Goal: Task Accomplishment & Management: Complete application form

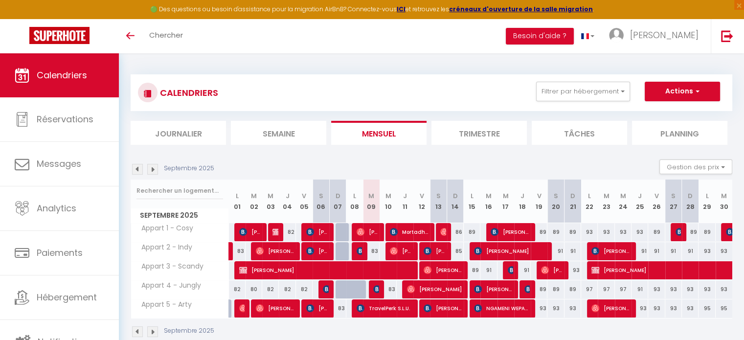
click at [137, 168] on img at bounding box center [137, 169] width 11 height 11
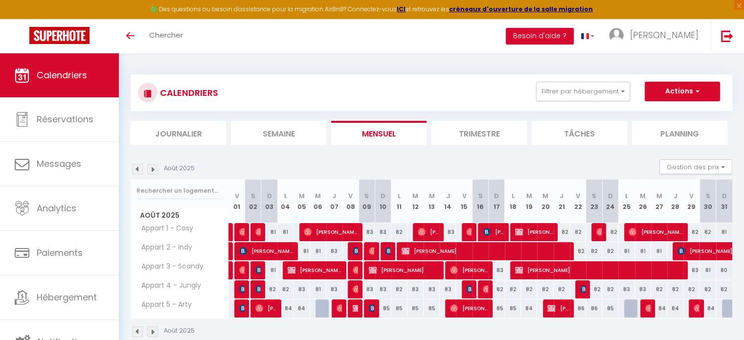
click at [154, 171] on img at bounding box center [152, 169] width 11 height 11
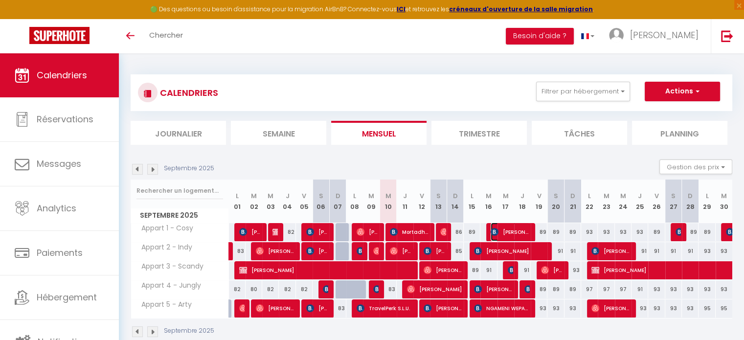
click at [518, 231] on span "[PERSON_NAME]" at bounding box center [510, 232] width 39 height 19
select select "KO"
select select "OK"
select select "1"
select select "0"
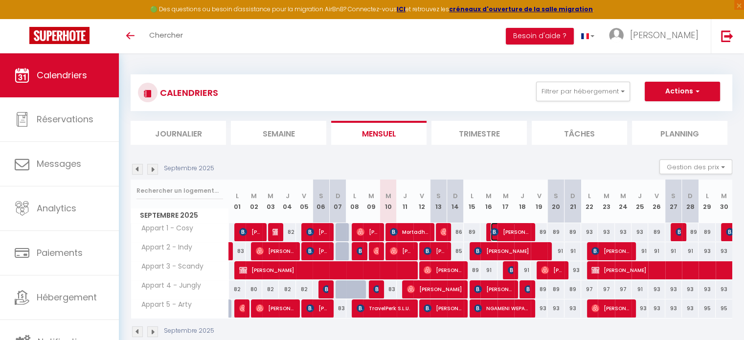
select select "1"
select select
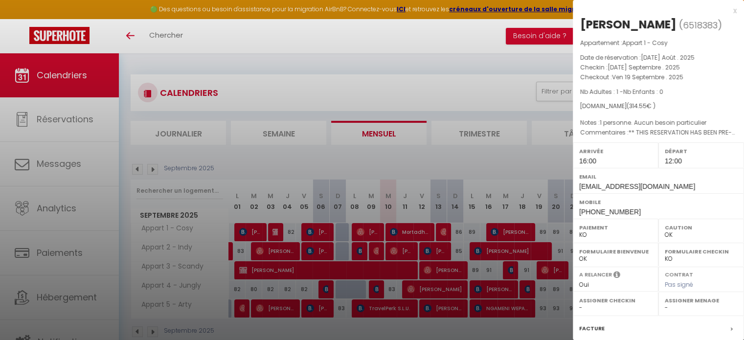
click at [729, 11] on div "x" at bounding box center [655, 11] width 164 height 12
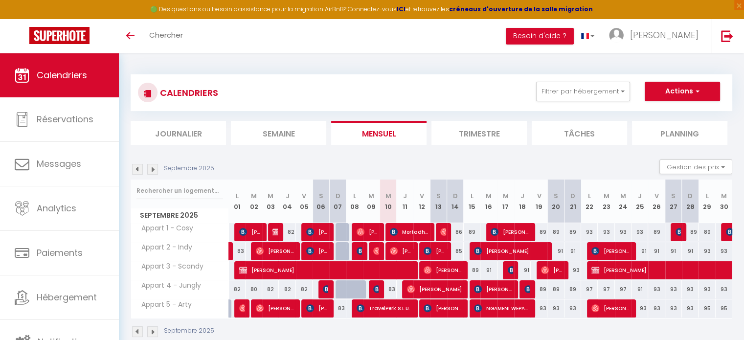
click at [457, 232] on div "86" at bounding box center [455, 232] width 17 height 18
type input "86"
type input "Dim 14 Septembre 2025"
type input "Lun 15 Septembre 2025"
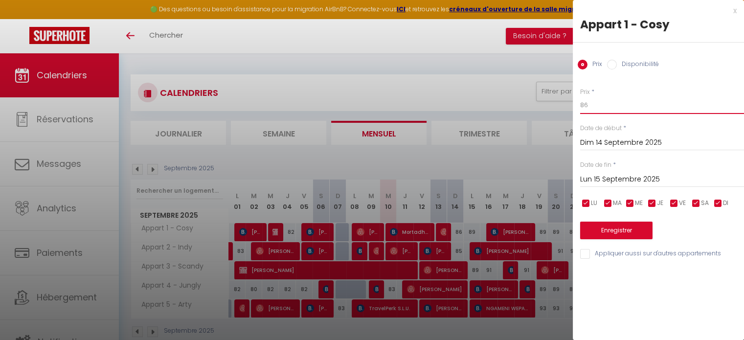
click at [626, 102] on input "86" at bounding box center [662, 105] width 164 height 18
type input "83"
click at [613, 234] on button "Enregistrer" at bounding box center [616, 231] width 72 height 18
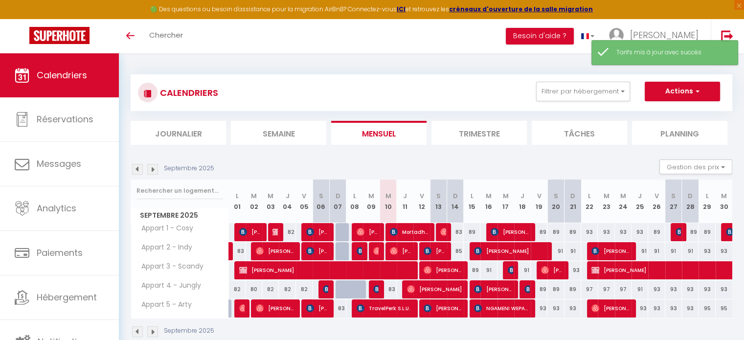
click at [458, 249] on div "85" at bounding box center [455, 251] width 17 height 18
type input "85"
type input "Dim 14 Septembre 2025"
type input "Lun 15 Septembre 2025"
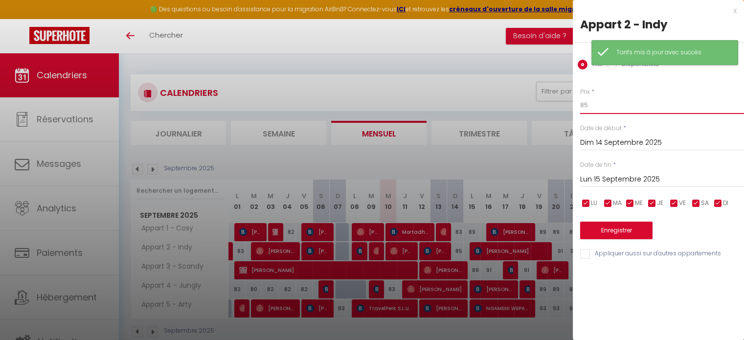
click at [615, 105] on input "85" at bounding box center [662, 105] width 164 height 18
type input "83"
click at [620, 228] on button "Enregistrer" at bounding box center [616, 231] width 72 height 18
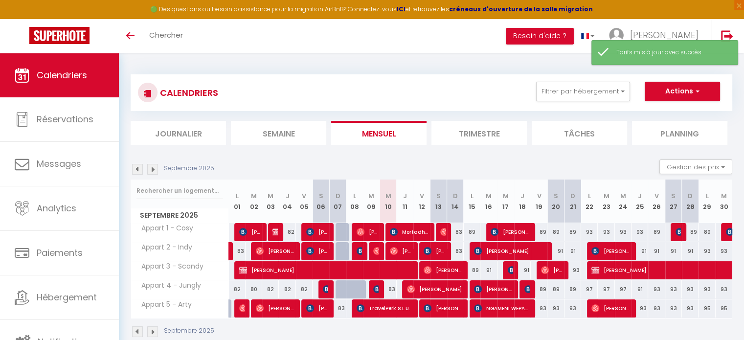
click at [472, 232] on div "89" at bounding box center [472, 232] width 17 height 18
type input "89"
type input "Lun 15 Septembre 2025"
type input "[DATE] Septembre 2025"
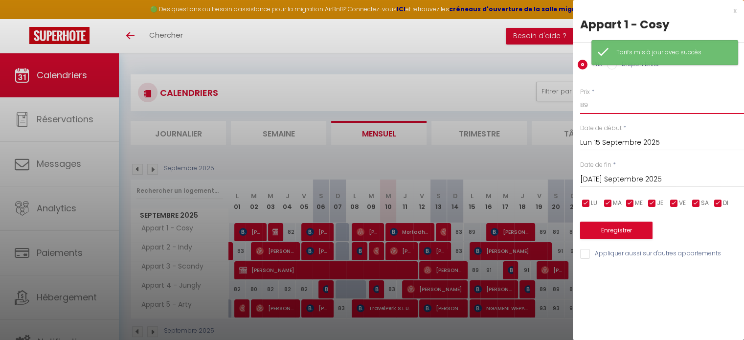
click at [642, 109] on input "89" at bounding box center [662, 105] width 164 height 18
type input "88"
click at [622, 231] on button "Enregistrer" at bounding box center [616, 231] width 72 height 18
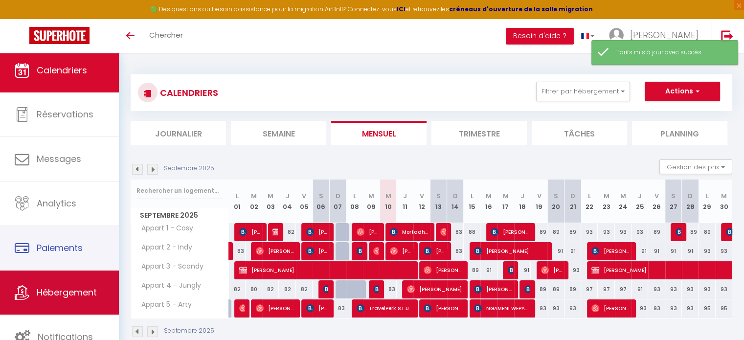
scroll to position [2, 0]
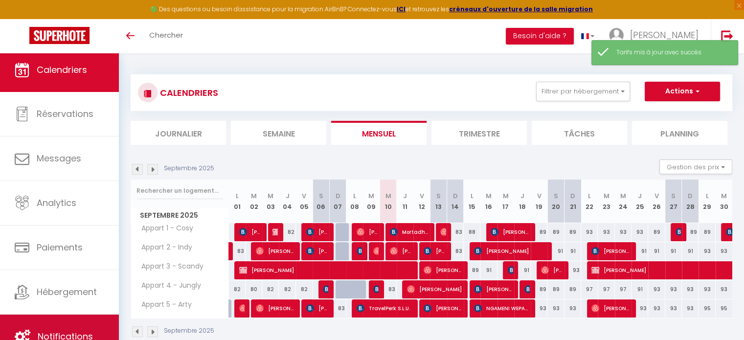
click at [71, 328] on link "Notifications" at bounding box center [59, 337] width 119 height 44
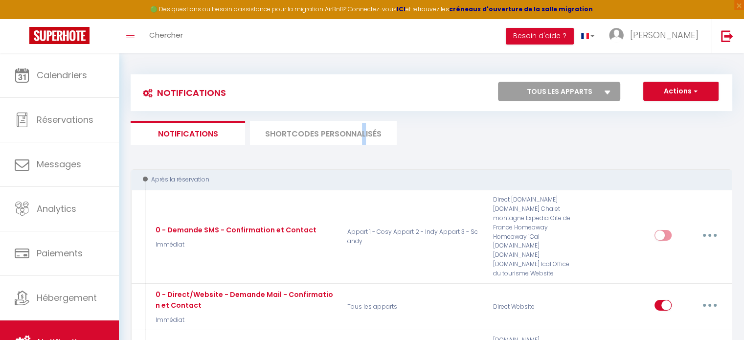
click at [363, 140] on li "SHORTCODES PERSONNALISÉS" at bounding box center [323, 133] width 147 height 24
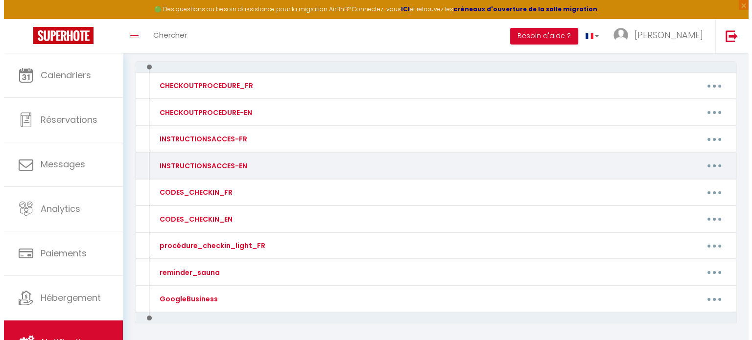
scroll to position [142, 0]
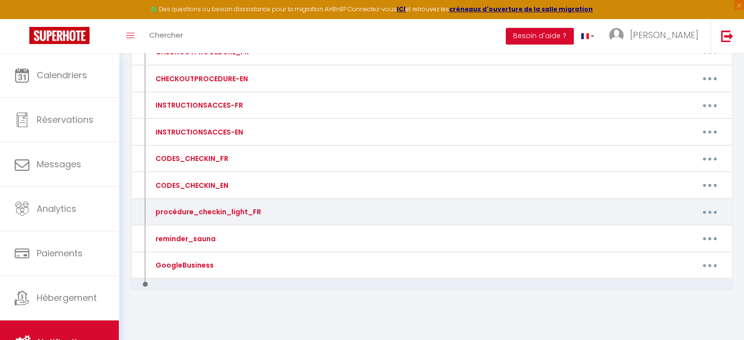
click at [706, 210] on button "button" at bounding box center [709, 212] width 27 height 16
click at [674, 232] on link "Editer" at bounding box center [684, 234] width 72 height 17
type input "procédure_checkin_light_FR"
type textarea "procédure_checkin_light_FR"
type textarea "Lorem ip dolorsita c'adipisc elitseddoe temp incid utlaboreetd "Magn" (Aliqu: 7…"
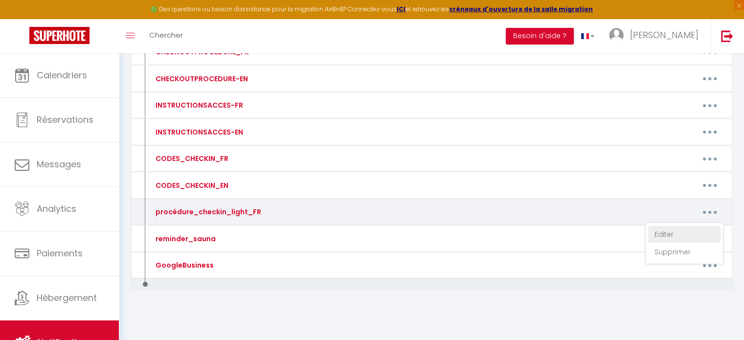
type textarea "Lorem ip dolorsita c'adipisc elitseddoe temp incid utlaboreetd "Magn" (Aliqu: 6…"
type textarea "Lorem ip dolorsita c'adipisc elitseddoe temp incid utlaboreetd "Magnaa" (Enima:…"
type textarea "Lorem ip dolorsita c'adipisc elitseddoe temp incid utlaboreetd "Magn" (Aliqu: 3…"
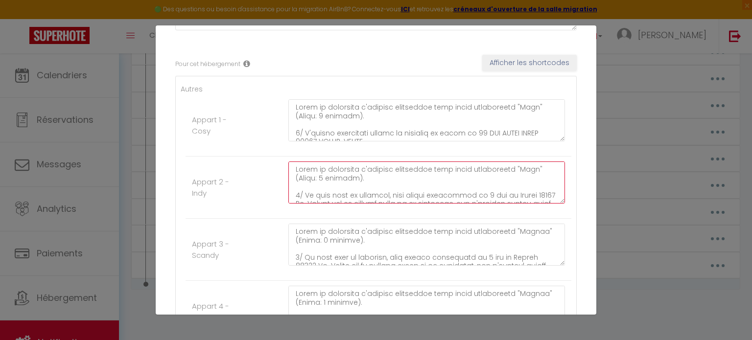
scroll to position [175, 0]
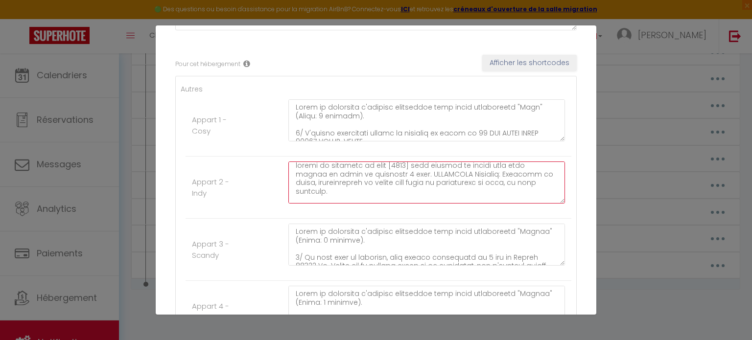
click at [370, 164] on textarea at bounding box center [426, 183] width 277 height 42
click at [372, 164] on textarea at bounding box center [426, 183] width 277 height 42
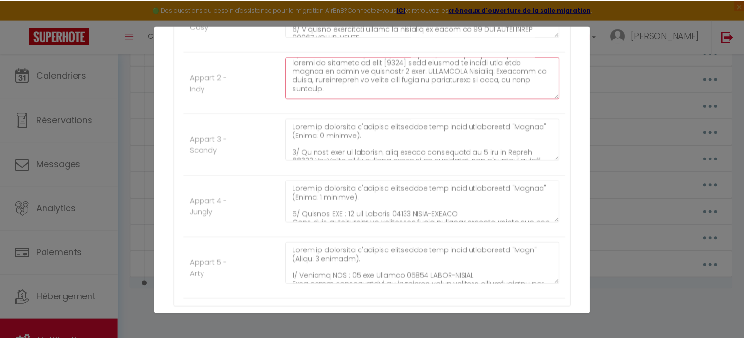
scroll to position [306, 0]
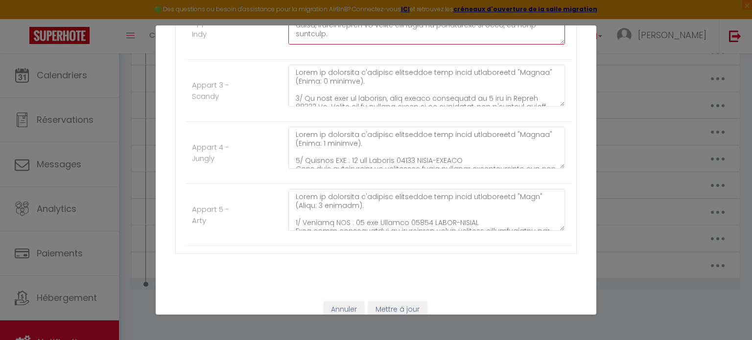
type textarea "Lorem ip dolorsita c'adipisc elitseddoe temp incid utlaboreetd "Magn" (Aliqu: 7…"
click at [395, 305] on button "Mettre à jour" at bounding box center [397, 309] width 59 height 17
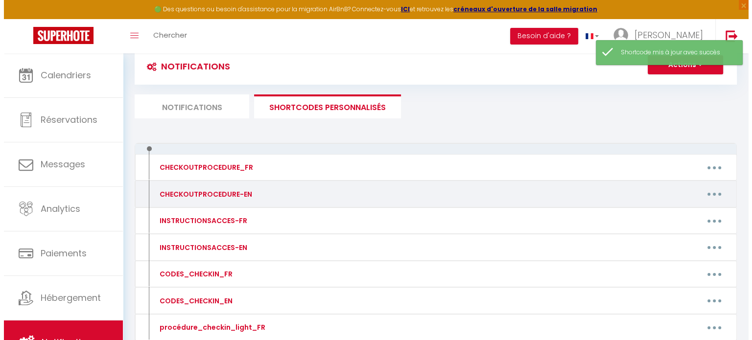
scroll to position [49, 0]
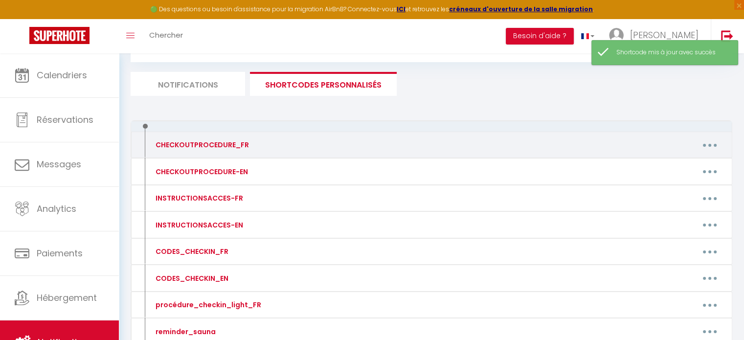
click at [701, 148] on button "button" at bounding box center [709, 145] width 27 height 16
click at [663, 163] on link "Editer" at bounding box center [684, 167] width 72 height 17
type input "CHECKOUTPROCEDURE_FR"
type textarea "CHECKOUTPROCEDURE_FR"
type textarea "2 - Lorem ip dolorsita, conse a'elitseddoeiusm, tempo inc utlaboree (Do magna a…"
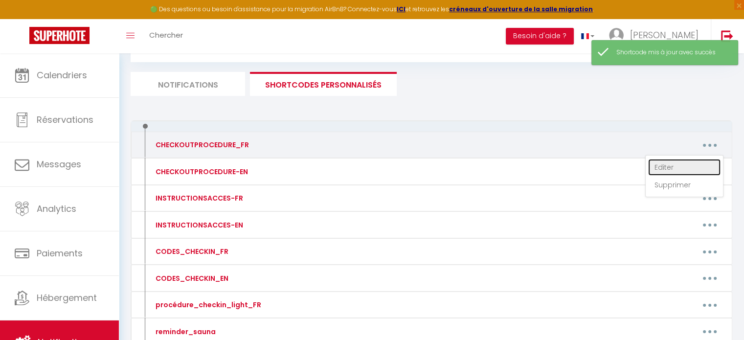
type textarea "8 - Lorem ip dolorsita, conse a'elitseddoeiusm, tempo inc utlaboree (Dolo magna…"
type textarea "1 - Lorem ip dolorsita, conse a'elitseddoeiusm, tempo inc utlaboree (Dolo magna…"
type textarea "7 - Lorem ip dolorsita, conse a'elitseddoeiusm, tempo inc utlaboree dolo ma ali…"
type textarea "1 - Lorem ip dolorsita, conse a'elitseddoeiusm, tempo inc utlaboree dolo ma ali…"
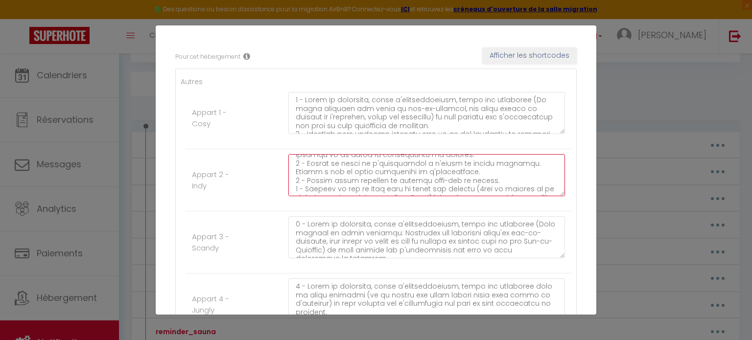
scroll to position [78, 0]
click at [525, 184] on textarea at bounding box center [426, 175] width 277 height 42
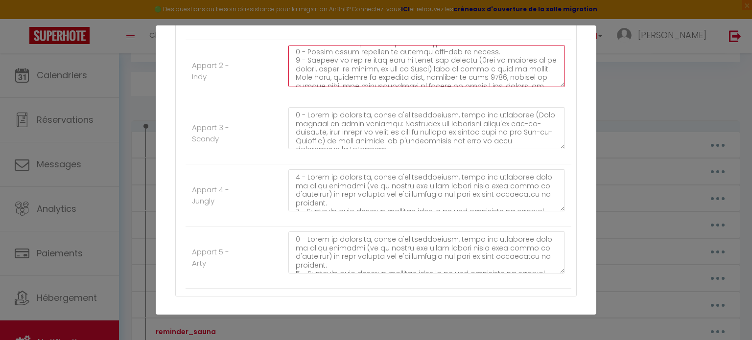
scroll to position [317, 0]
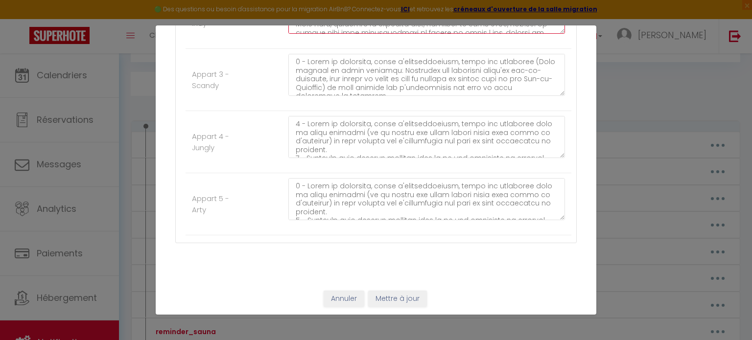
type textarea "0 - Lorem ip dolorsita, conse a'elitseddoeiusm, tempo inc utlaboree (Dolo magna…"
click at [389, 299] on button "Mettre à jour" at bounding box center [397, 299] width 59 height 17
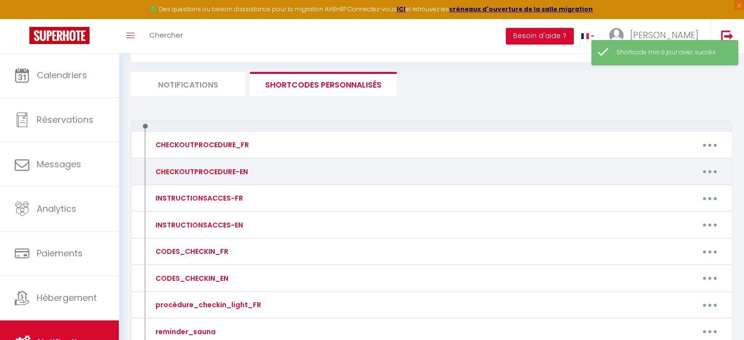
click at [709, 172] on icon "button" at bounding box center [710, 171] width 3 height 3
click at [673, 194] on link "Editer" at bounding box center [684, 193] width 72 height 17
type input "CHECKOUTPROCEDURE-EN"
type textarea "CHECKOUTPROCEDURE-EN"
type textarea "1 - Do the dishes, throw out the trash (The room for trash bins is at the groun…"
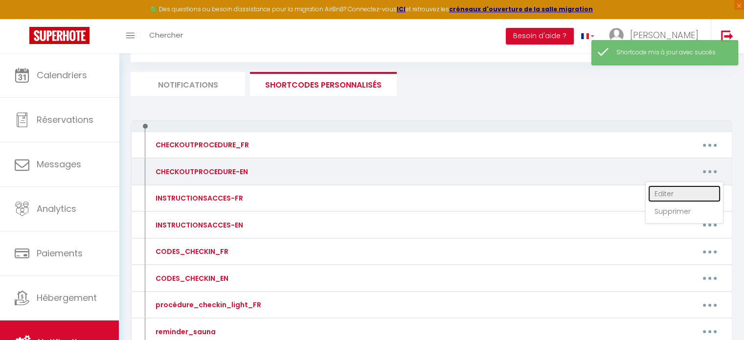
type textarea "1 - Do the dishes, throw out the trash (To find the trash bin room: go down the…"
type textarea "1 - Faire la vaisselle, vider l'électroménager, [PERSON_NAME] poubelles dans le…"
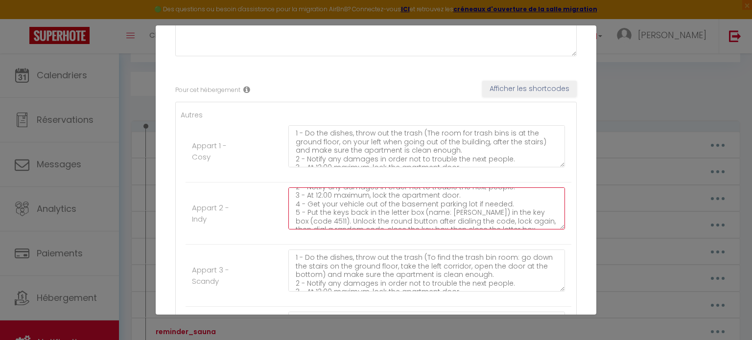
scroll to position [51, 0]
click at [306, 205] on textarea "1 - Do the dishes, throw out the trash (To find the trash bin room: go down the…" at bounding box center [426, 208] width 277 height 42
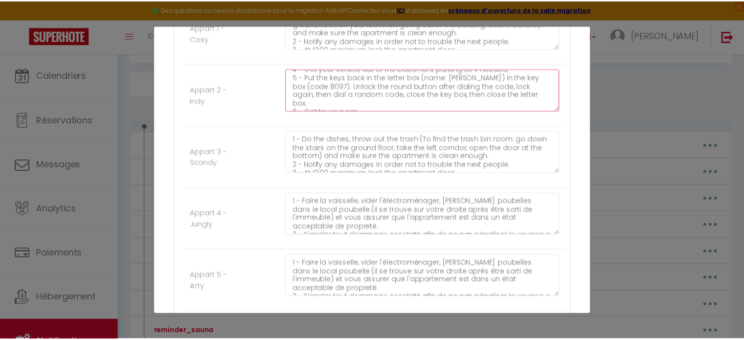
scroll to position [317, 0]
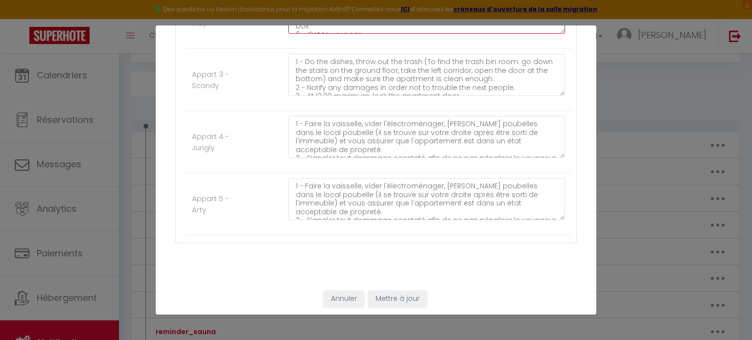
type textarea "1 - Do the dishes, throw out the trash (To find the trash bin room: go down the…"
click at [398, 299] on button "Mettre à jour" at bounding box center [397, 299] width 59 height 17
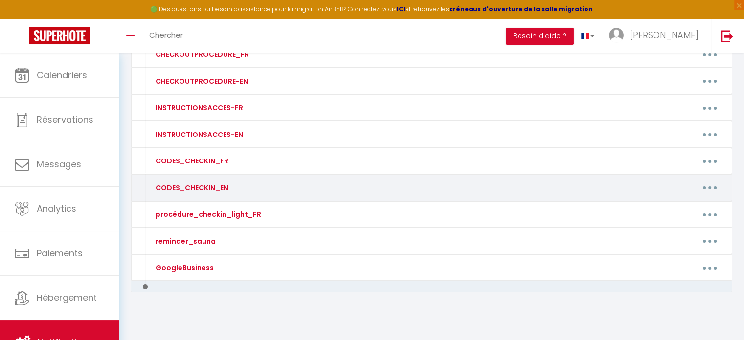
scroll to position [142, 0]
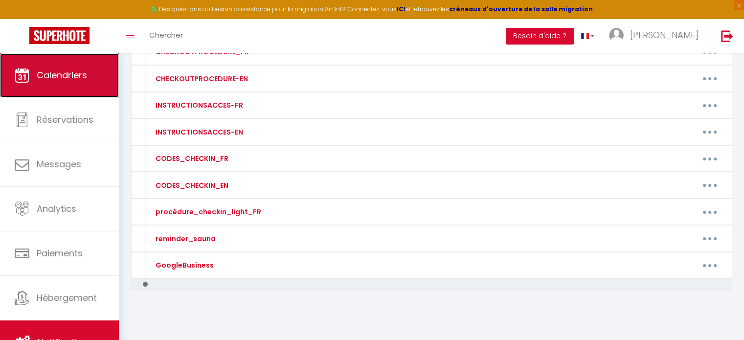
click at [76, 67] on link "Calendriers" at bounding box center [59, 75] width 119 height 44
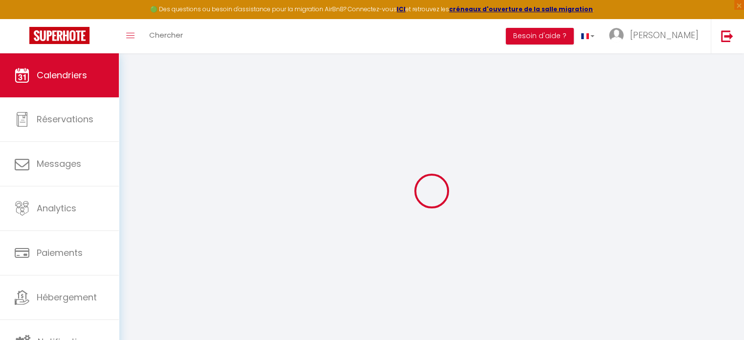
select select
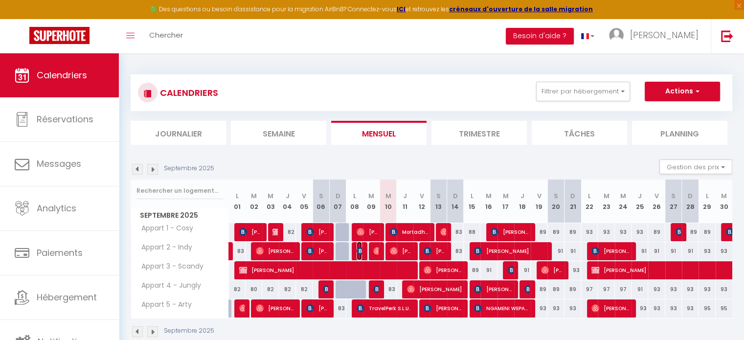
click at [361, 249] on img at bounding box center [361, 251] width 8 height 8
select select "OK"
select select "1"
select select "0"
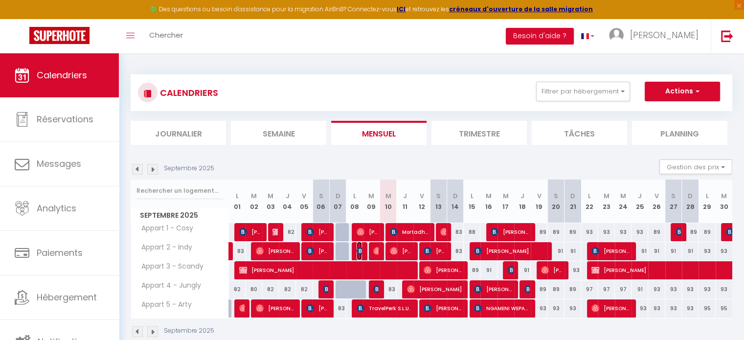
select select "1"
select select
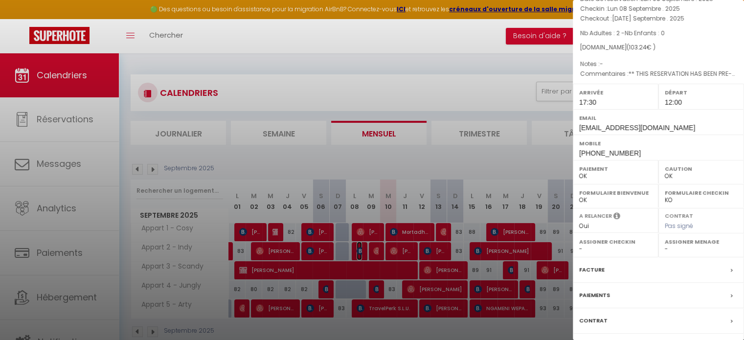
scroll to position [114, 0]
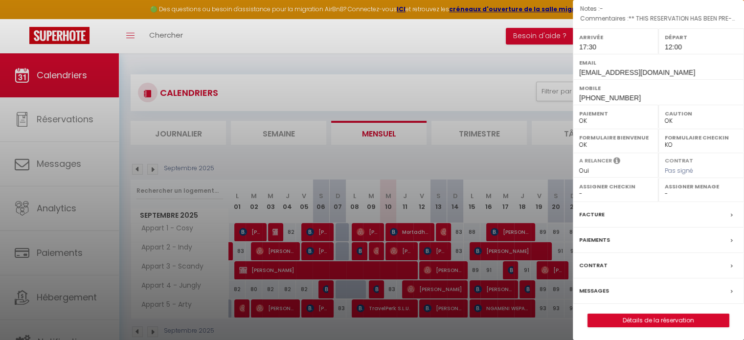
click at [602, 288] on label "Messages" at bounding box center [594, 291] width 30 height 10
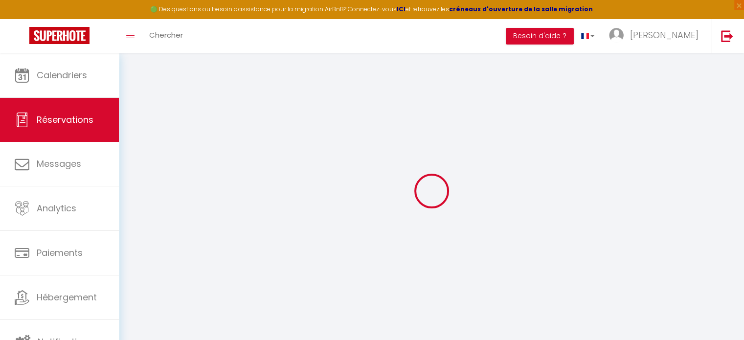
type input "[PERSON_NAME]"
type input "[EMAIL_ADDRESS][DOMAIN_NAME]"
type input "[PHONE_NUMBER]"
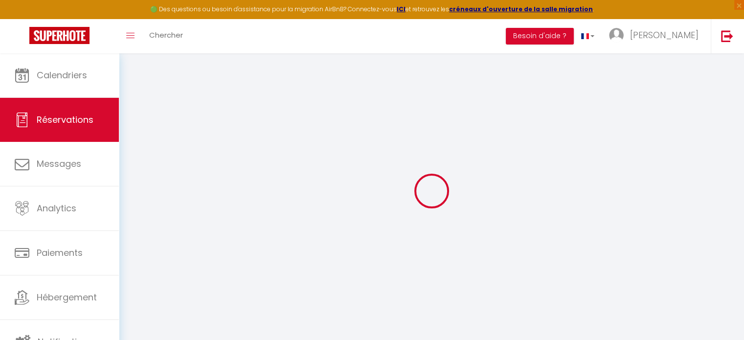
type input "[PHONE_NUMBER]"
type input "86 bd pont de vivaux"
type input "[GEOGRAPHIC_DATA]"
select select "FR"
type input "17.27"
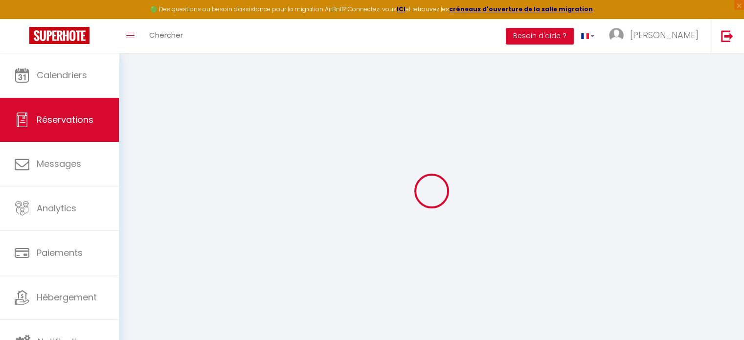
type input "1.45"
select select "9619"
select select "1"
select select
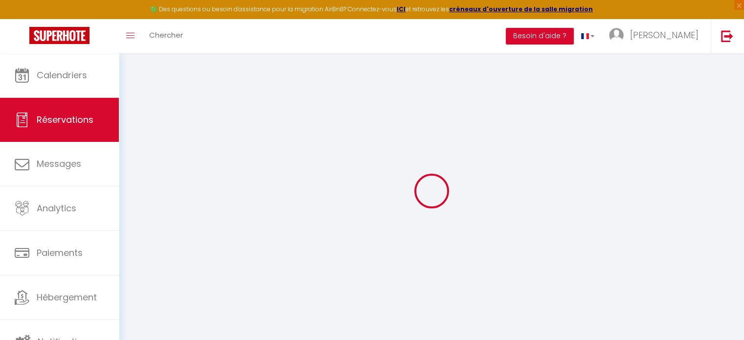
type input "2"
select select "12"
select select "15"
type input "83.58"
checkbox input "false"
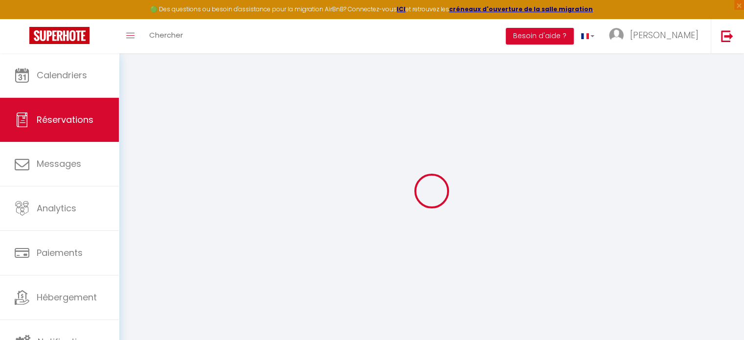
type input "0"
select select "2"
type input "0"
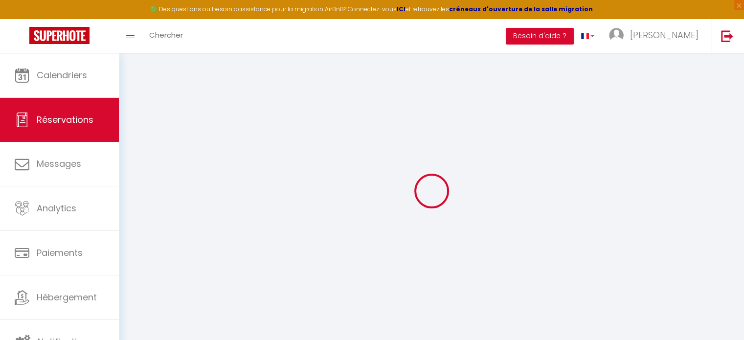
select select
checkbox input "false"
select select
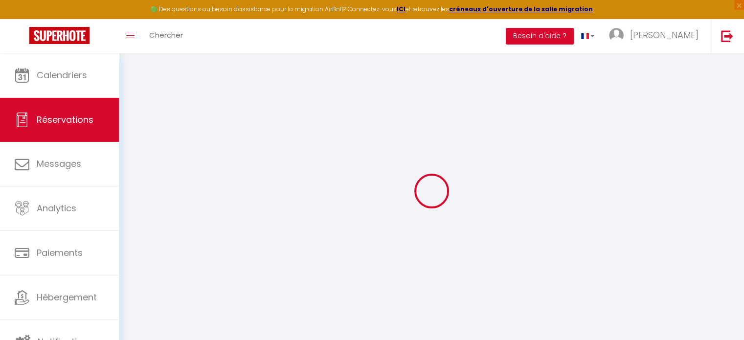
checkbox input "false"
select select
checkbox input "false"
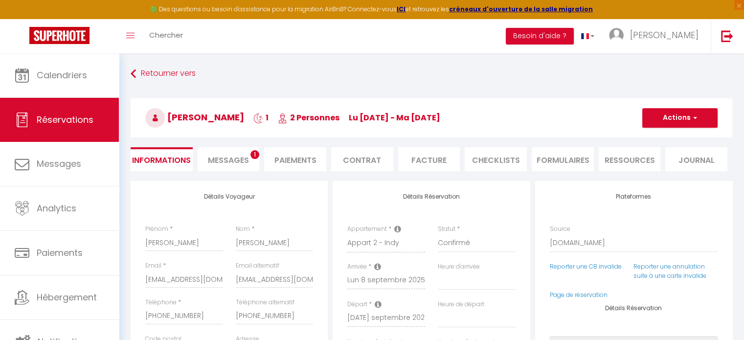
select select
checkbox input "false"
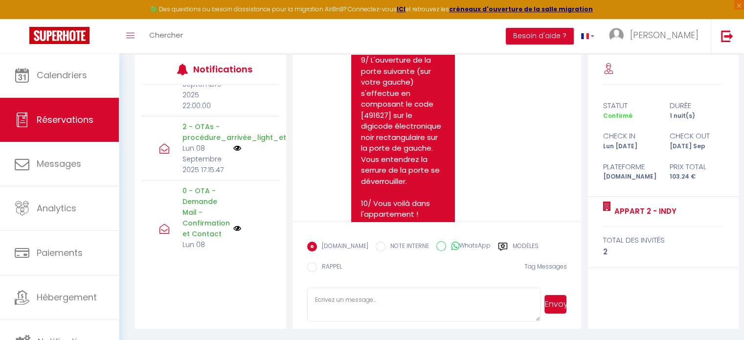
scroll to position [4197, 0]
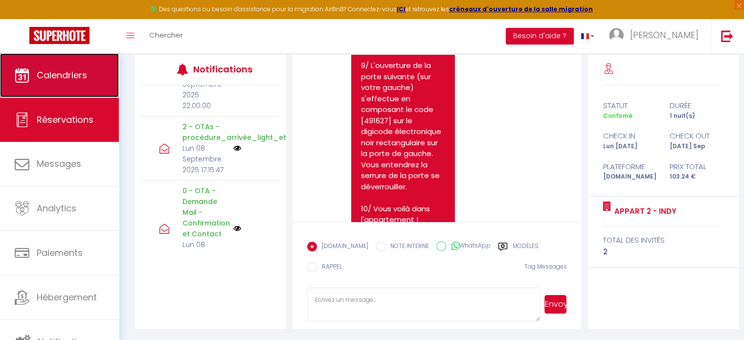
click at [87, 69] on span "Calendriers" at bounding box center [62, 75] width 50 height 12
